Goal: Navigation & Orientation: Find specific page/section

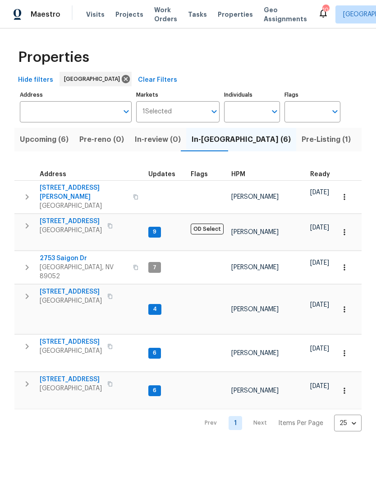
click at [302, 144] on span "Pre-Listing (1)" at bounding box center [326, 139] width 49 height 13
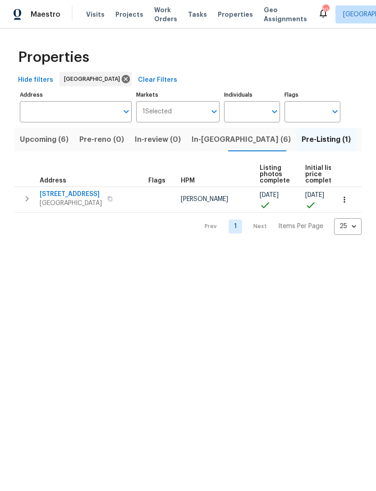
click at [41, 128] on button "Upcoming (6)" at bounding box center [44, 139] width 60 height 23
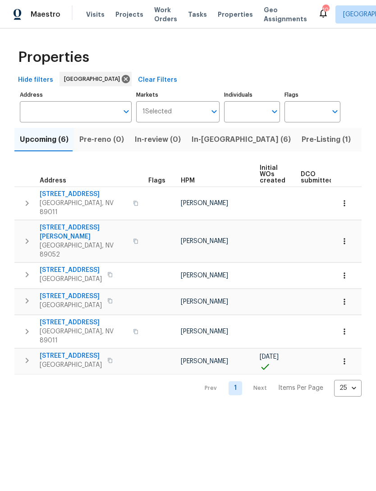
click at [192, 136] on span "In-[GEOGRAPHIC_DATA] (6)" at bounding box center [241, 139] width 99 height 13
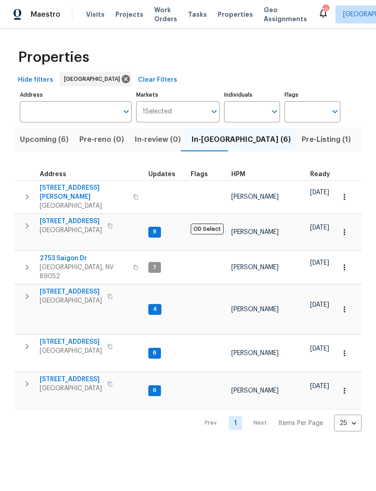
click at [302, 137] on span "Pre-Listing (1)" at bounding box center [326, 139] width 49 height 13
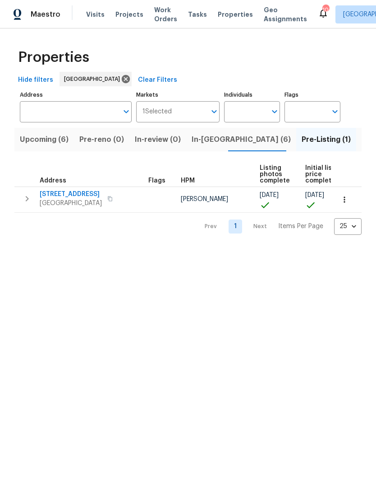
click at [362, 140] on span "Listed (30)" at bounding box center [381, 139] width 39 height 13
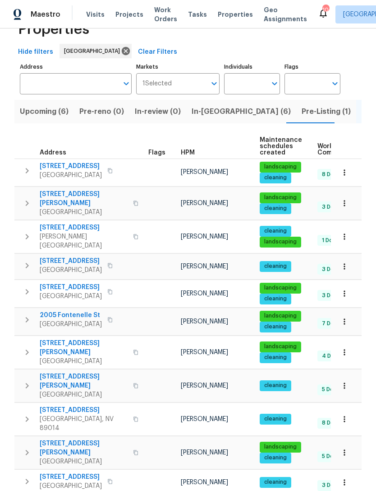
scroll to position [23, 0]
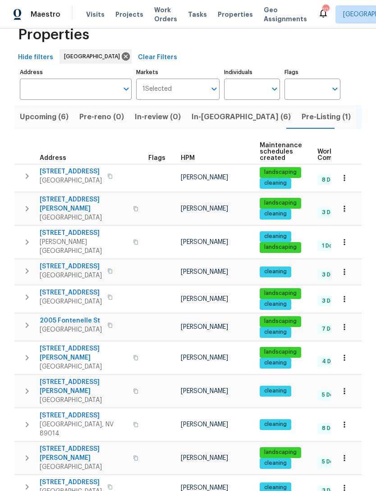
click at [186, 156] on span "HPM" at bounding box center [188, 158] width 14 height 6
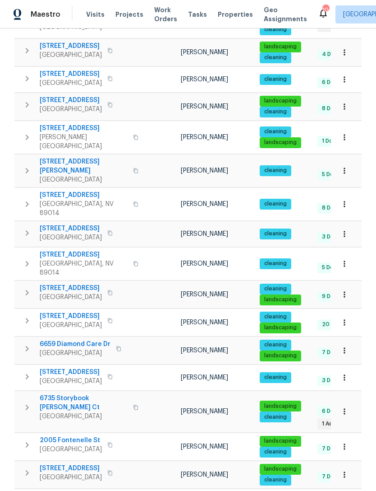
scroll to position [29, 0]
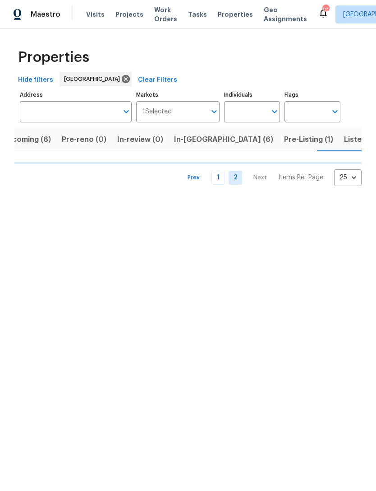
scroll to position [0, 18]
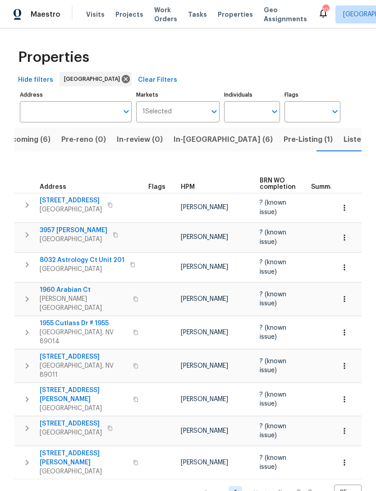
click at [187, 184] on span "HPM" at bounding box center [188, 187] width 14 height 6
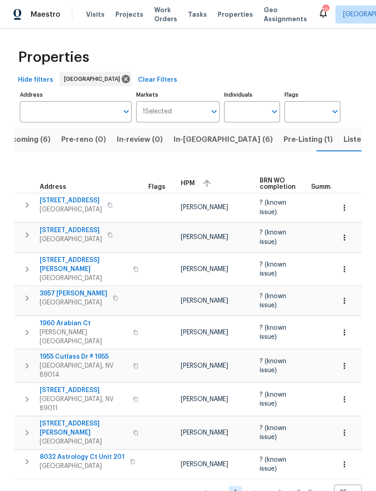
scroll to position [1, 0]
click at [259, 484] on nav "Prev 1 Next Items Per Page 25 25 ​" at bounding box center [279, 492] width 166 height 17
click at [27, 137] on span "Upcoming (6)" at bounding box center [26, 139] width 49 height 13
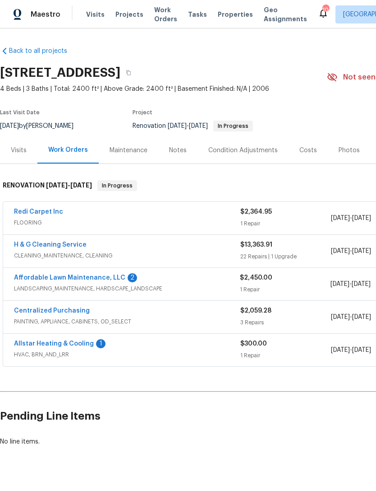
click at [204, 13] on div "Visits Projects Work Orders Tasks Properties Geo Assignments" at bounding box center [202, 14] width 232 height 18
click at [221, 11] on span "Properties" at bounding box center [235, 14] width 35 height 9
